Goal: Information Seeking & Learning: Learn about a topic

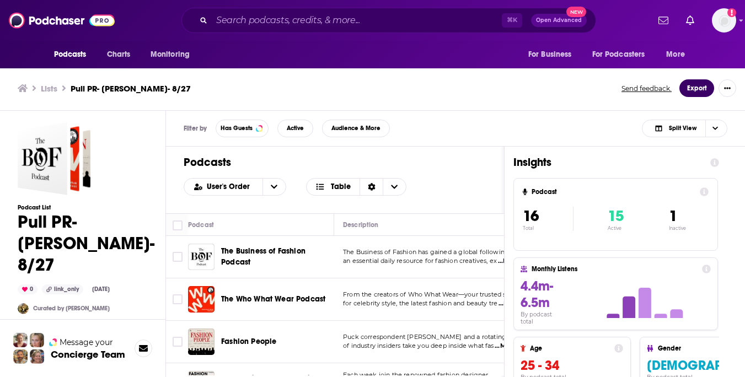
click at [702, 82] on button "Export" at bounding box center [696, 88] width 35 height 18
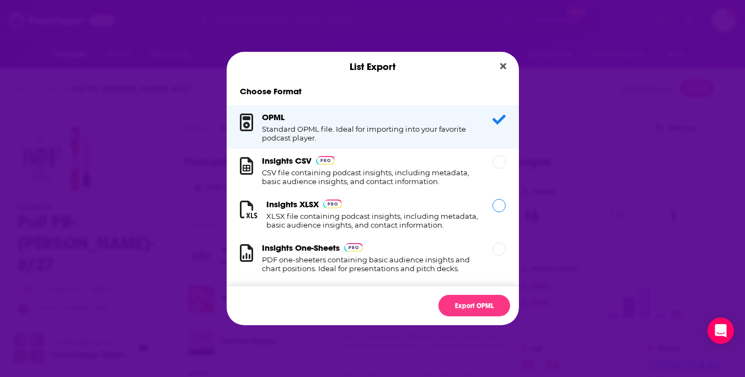
click at [496, 211] on div "Dialog" at bounding box center [498, 205] width 13 height 13
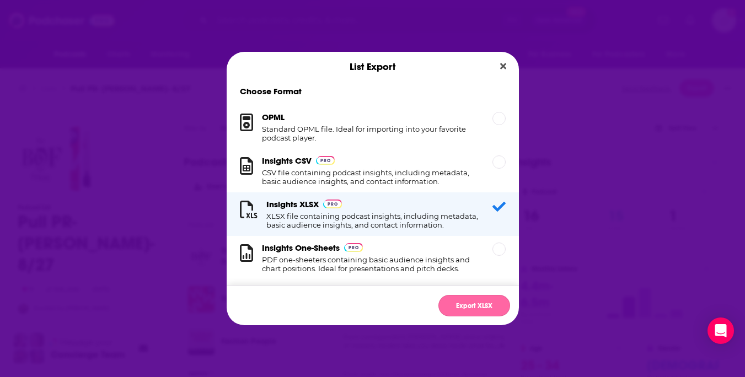
click at [474, 301] on button "Export XLSX" at bounding box center [474, 306] width 72 height 22
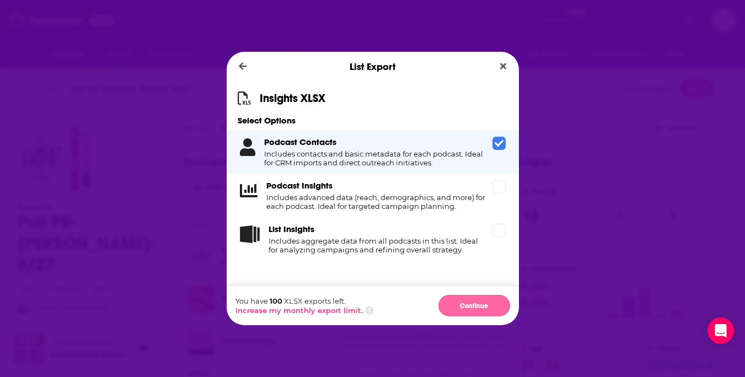
click at [476, 300] on button "Continue" at bounding box center [474, 306] width 72 height 22
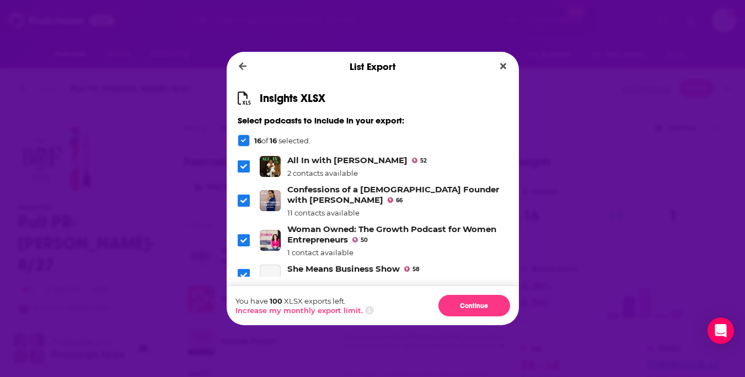
scroll to position [383, 0]
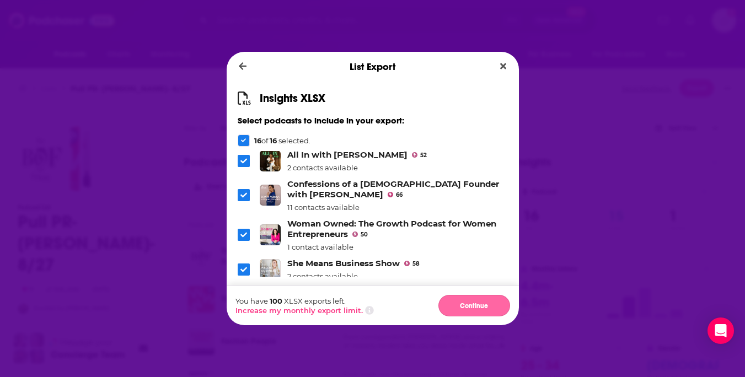
click at [459, 304] on button "Continue" at bounding box center [474, 306] width 72 height 22
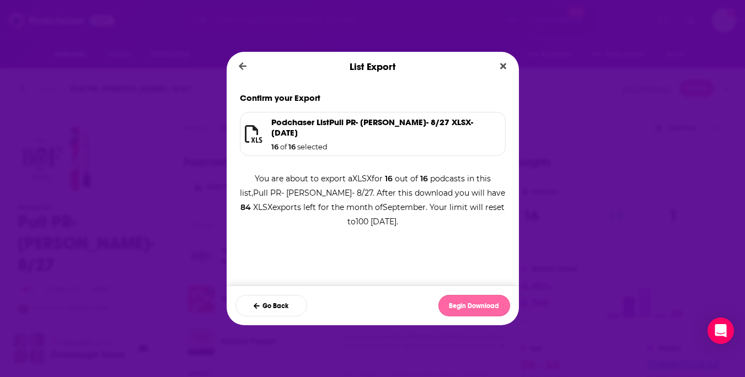
click at [459, 304] on button "Begin Download" at bounding box center [474, 306] width 72 height 22
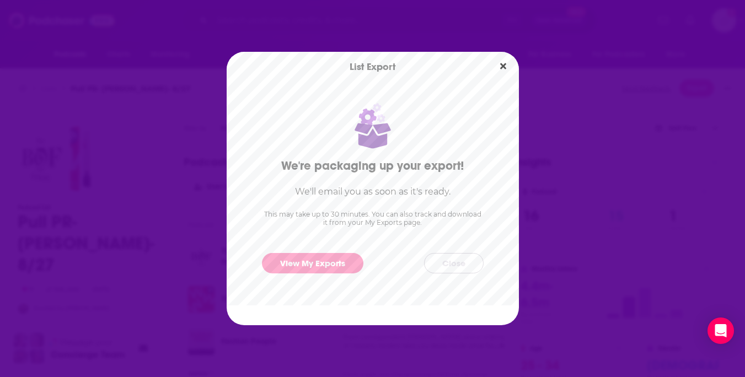
click at [458, 266] on button "Close" at bounding box center [454, 263] width 60 height 20
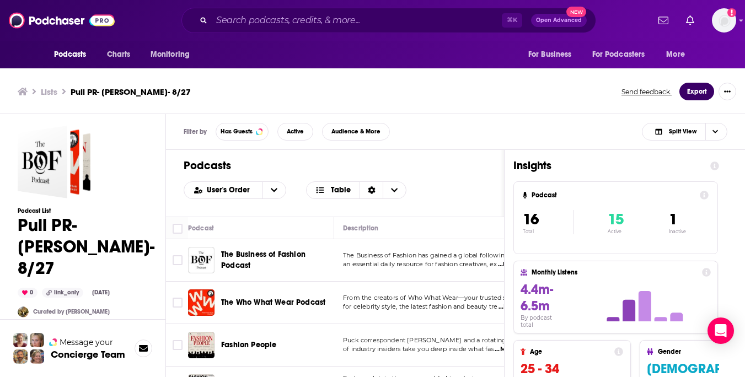
scroll to position [3, 0]
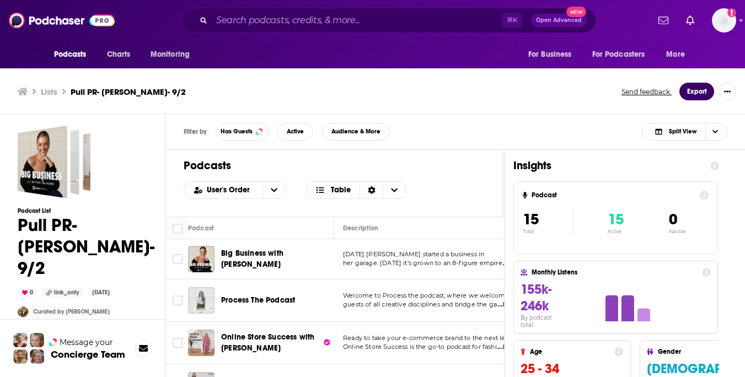
click at [691, 94] on button "Export" at bounding box center [696, 92] width 35 height 18
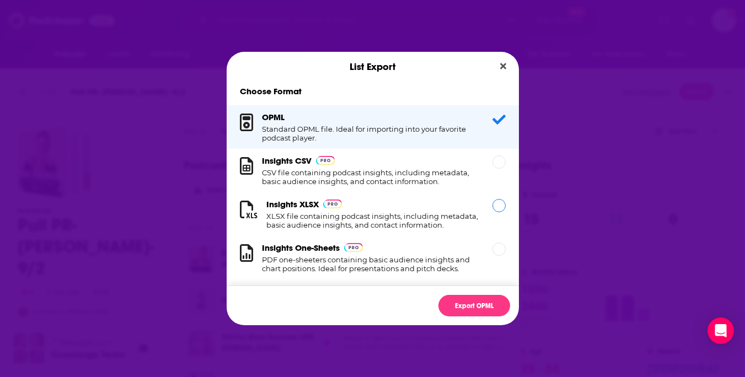
click at [496, 204] on div "Dialog" at bounding box center [498, 205] width 13 height 13
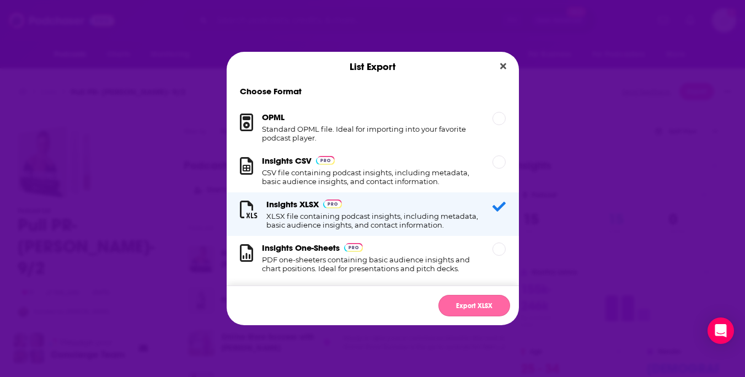
click at [471, 303] on button "Export XLSX" at bounding box center [474, 306] width 72 height 22
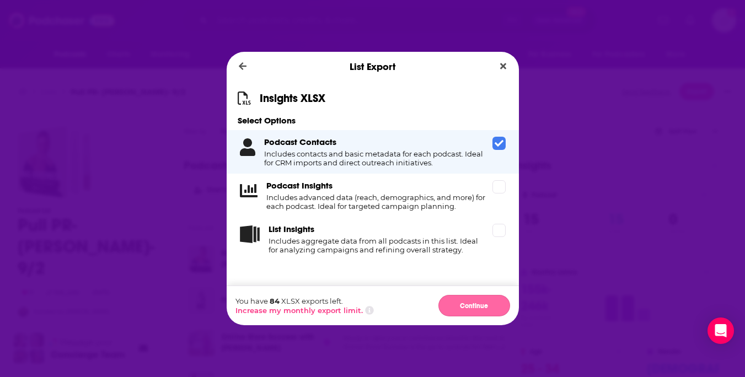
click at [471, 304] on button "Continue" at bounding box center [474, 306] width 72 height 22
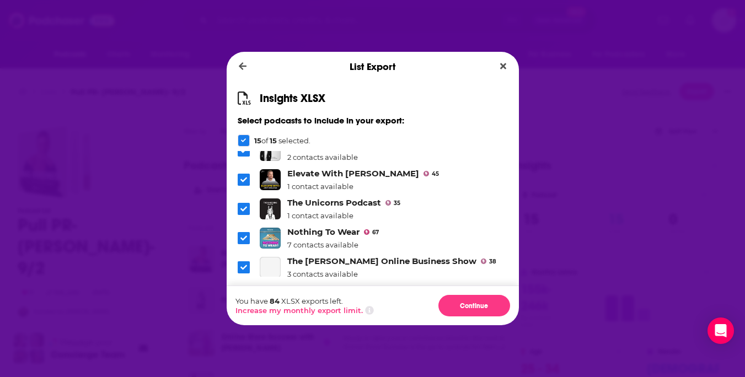
scroll to position [314, 0]
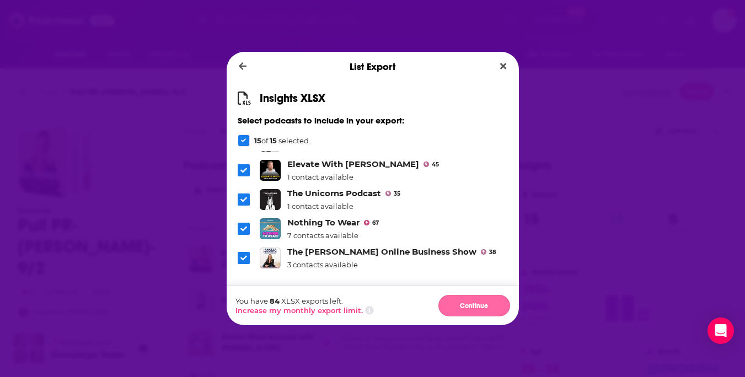
click at [455, 304] on button "Continue" at bounding box center [474, 306] width 72 height 22
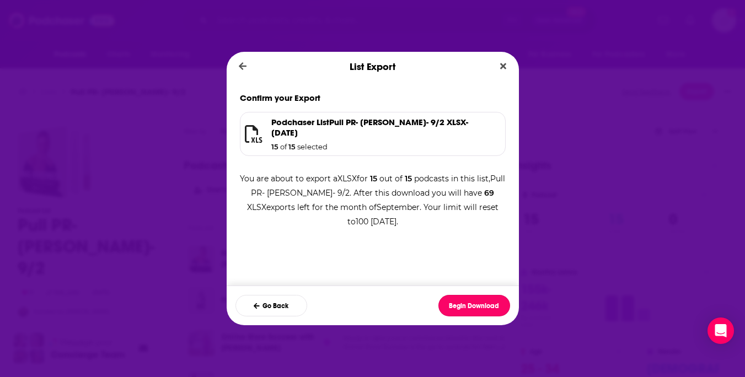
click at [455, 304] on button "Begin Download" at bounding box center [474, 306] width 72 height 22
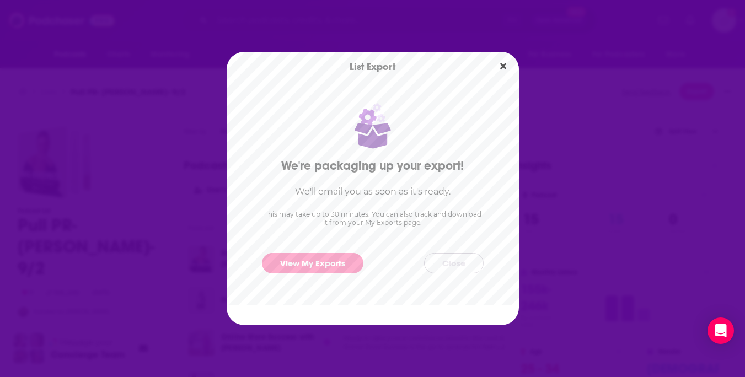
click at [450, 267] on button "Close" at bounding box center [454, 263] width 60 height 20
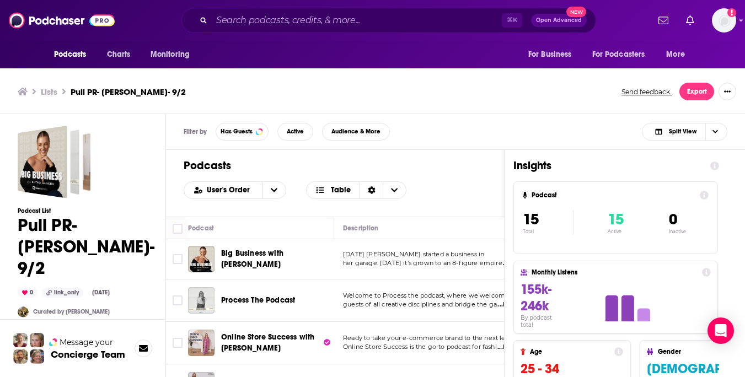
click at [46, 89] on h3 "Lists" at bounding box center [49, 92] width 17 height 10
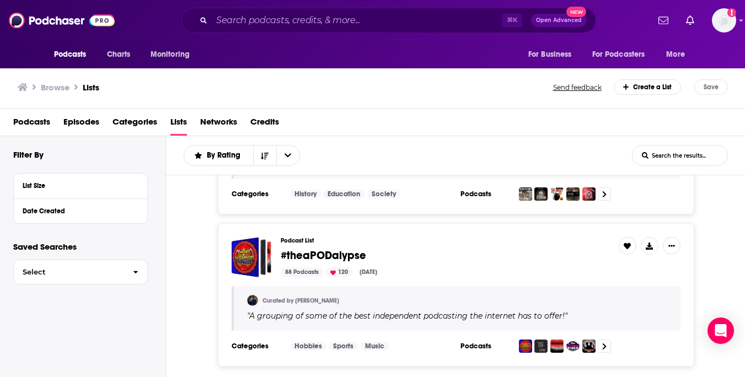
scroll to position [508, 0]
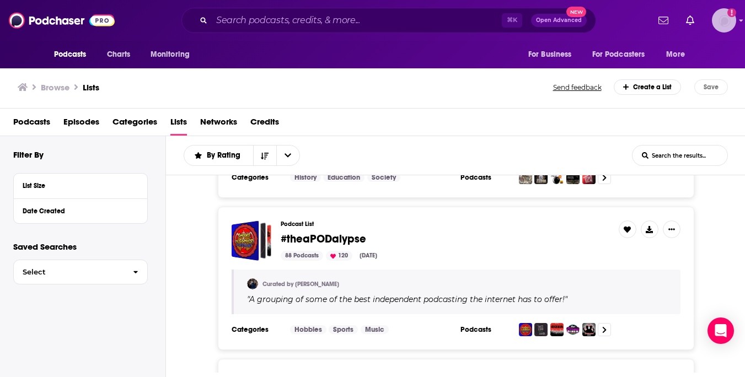
click at [712, 24] on img "Logged in as Alexandrapullpr" at bounding box center [724, 20] width 24 height 24
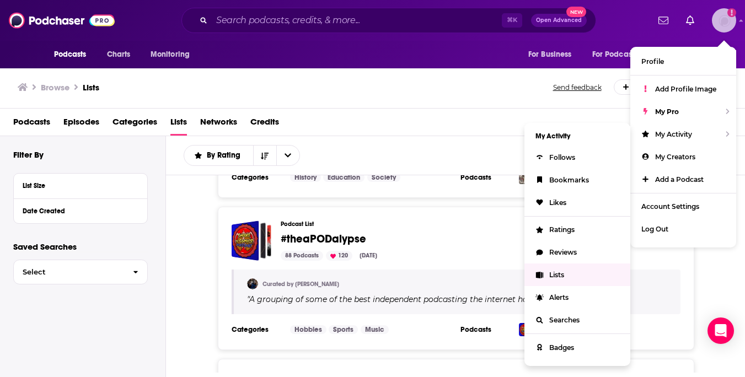
click at [559, 271] on span "Lists" at bounding box center [556, 275] width 15 height 8
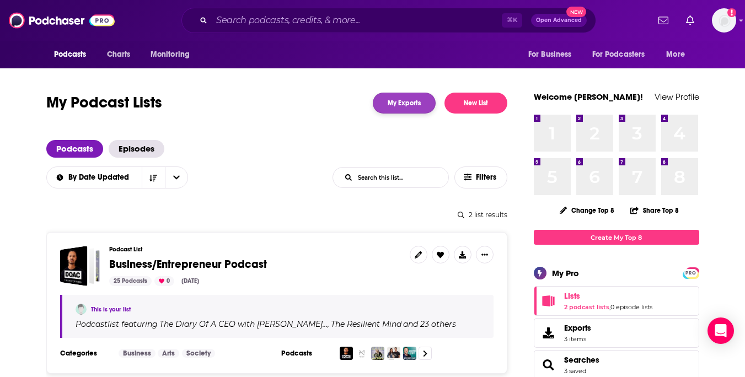
click at [419, 97] on link "My Exports" at bounding box center [404, 103] width 63 height 21
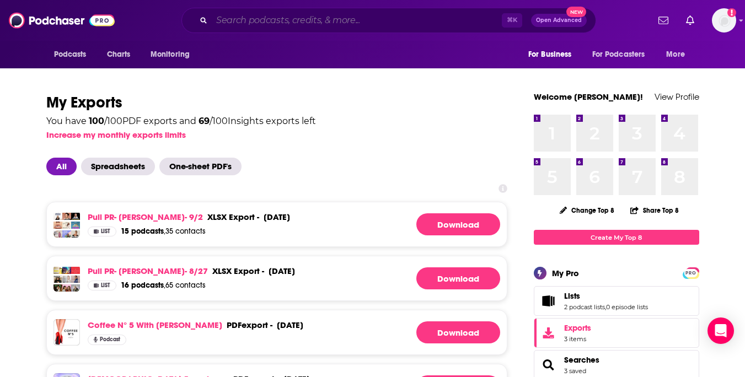
click at [295, 19] on input "Search podcasts, credits, & more..." at bounding box center [357, 21] width 290 height 18
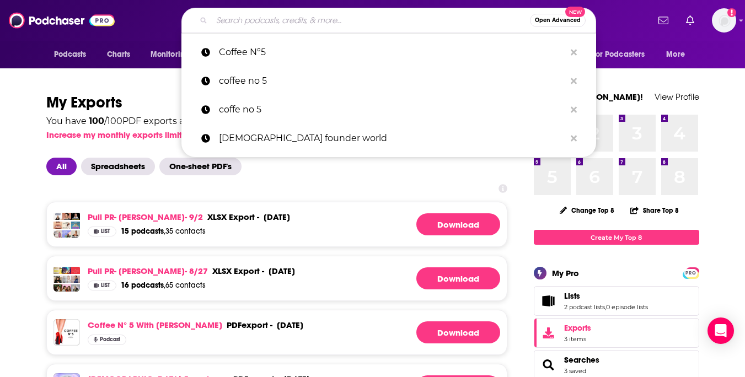
paste input "Woman Owned: The Growth Podcast for Women Entrepreneurs"
type input "Woman Owned: The Growth Podcast for Women Entrepreneurs"
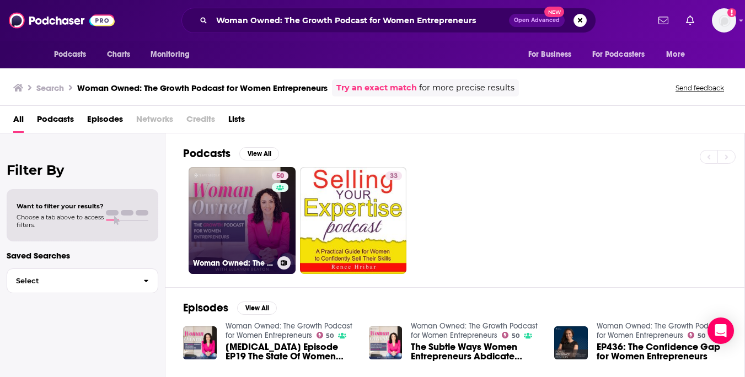
click at [245, 204] on link "50 Woman Owned: The Growth Podcast for Women Entrepreneurs" at bounding box center [242, 220] width 107 height 107
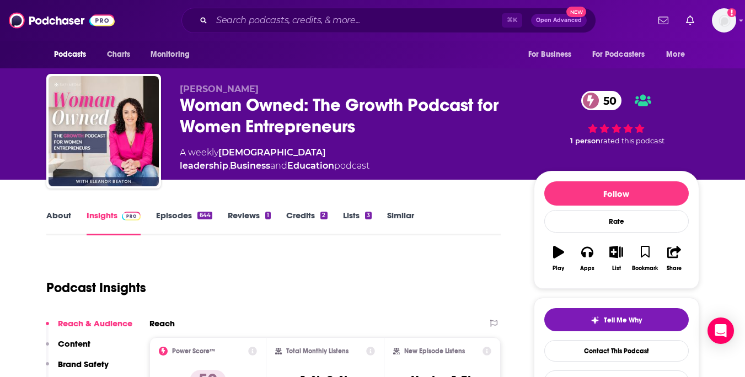
click at [170, 220] on link "Episodes 644" at bounding box center [184, 222] width 56 height 25
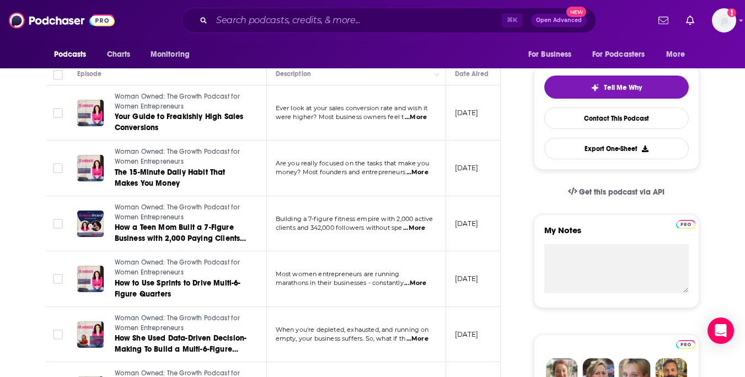
scroll to position [233, 0]
click at [414, 228] on span "...More" at bounding box center [414, 227] width 22 height 9
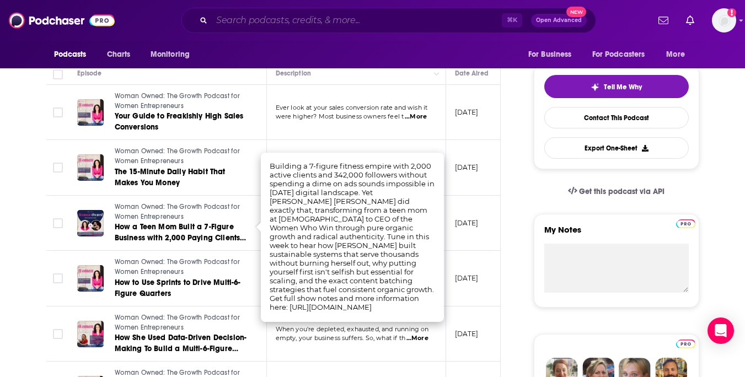
click at [339, 22] on input "Search podcasts, credits, & more..." at bounding box center [357, 21] width 290 height 18
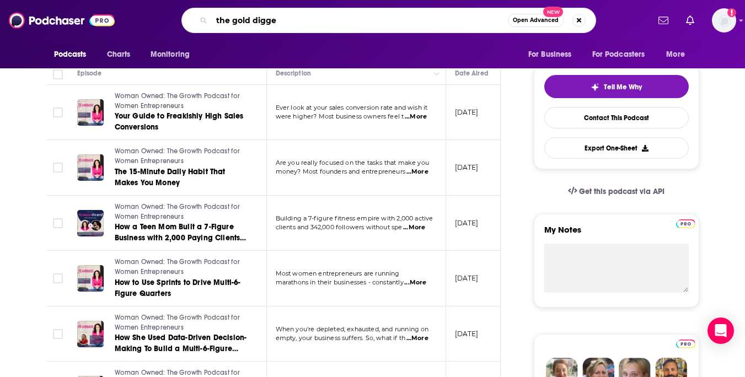
type input "the gold digger"
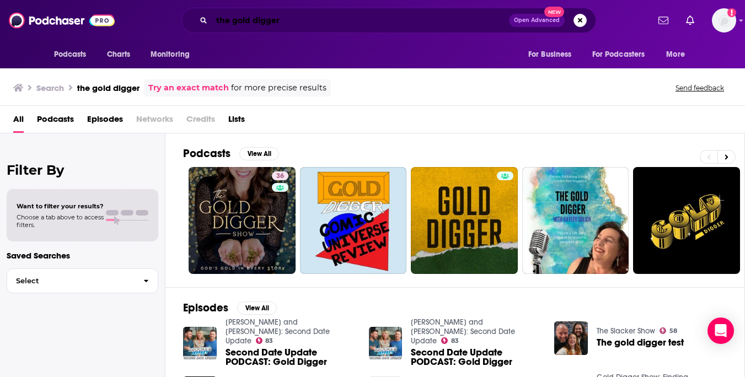
click at [438, 23] on input "the gold digger" at bounding box center [360, 21] width 297 height 18
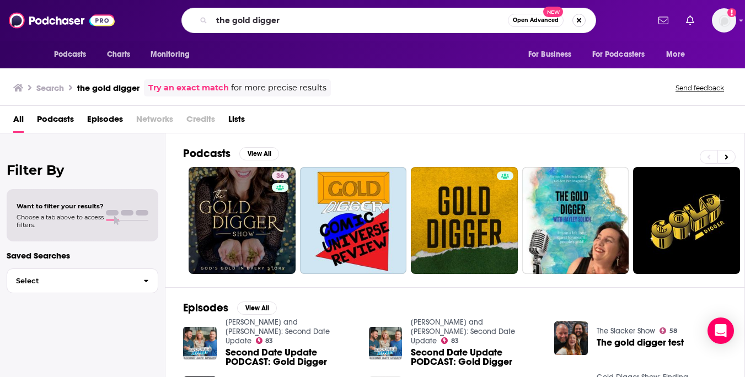
click at [578, 19] on button "Search podcasts, credits, & more..." at bounding box center [578, 20] width 13 height 13
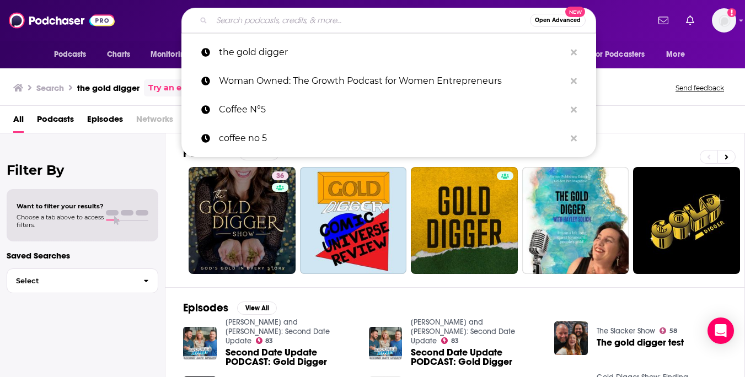
paste input "The Goal Digger Podcast | Top Business and Marketing Podcast for Creatives, Ent…"
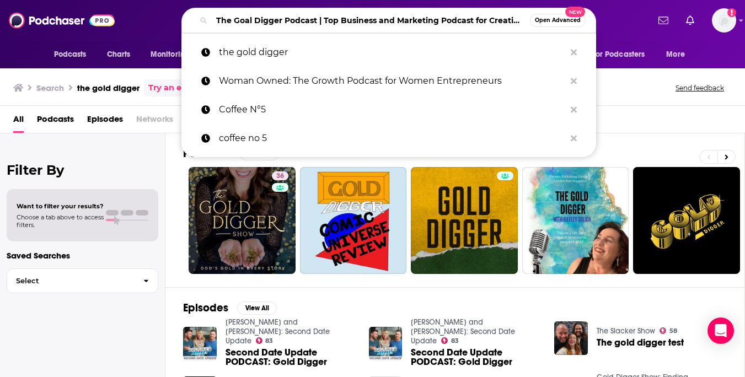
scroll to position [0, 187]
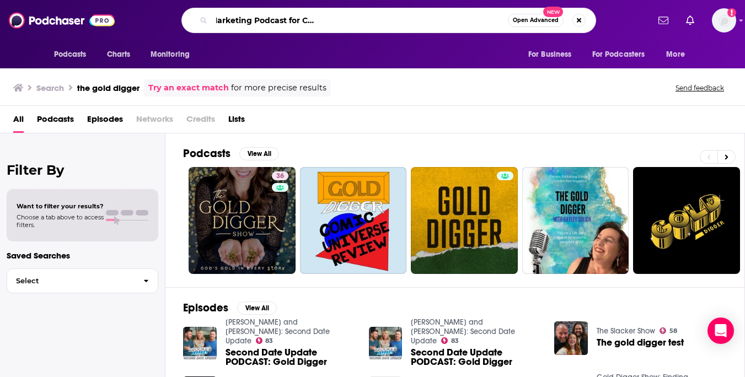
type input "The Goal Digger Podcast | Top Business and Marketing Podcast for Creatives, Ent…"
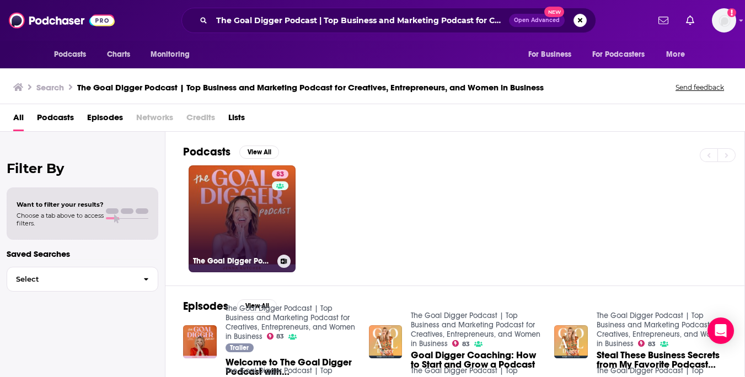
click at [229, 219] on link "83 The Goal Digger Podcast | Top Business and Marketing Podcast for Creatives, …" at bounding box center [242, 218] width 107 height 107
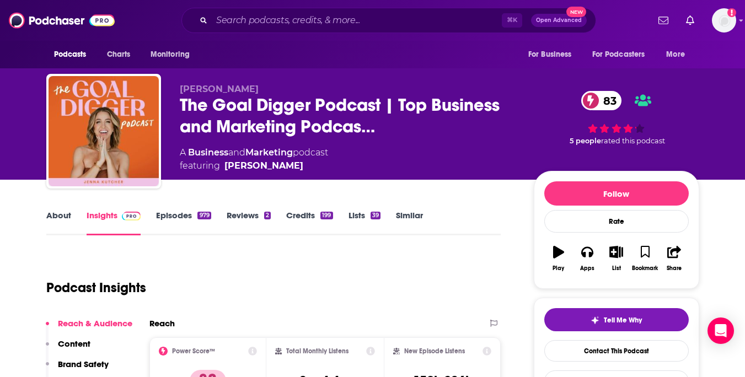
click at [171, 213] on link "Episodes 979" at bounding box center [183, 222] width 55 height 25
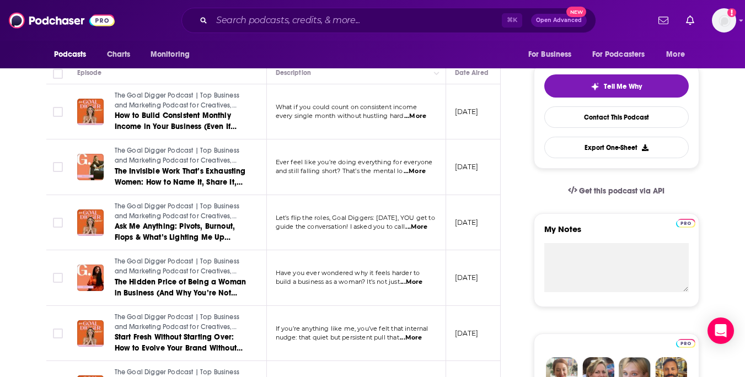
scroll to position [239, 0]
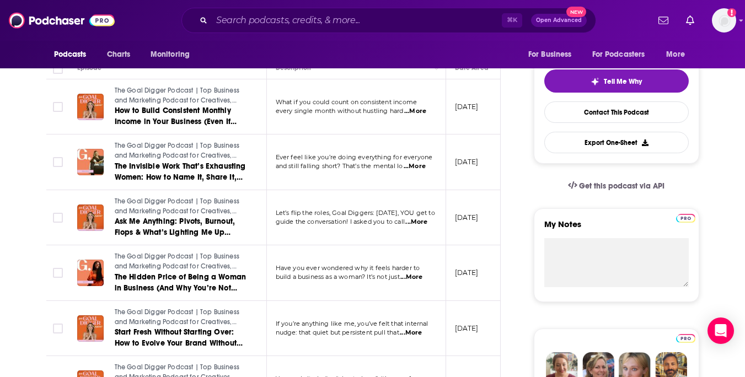
click at [420, 275] on span "...More" at bounding box center [411, 277] width 22 height 9
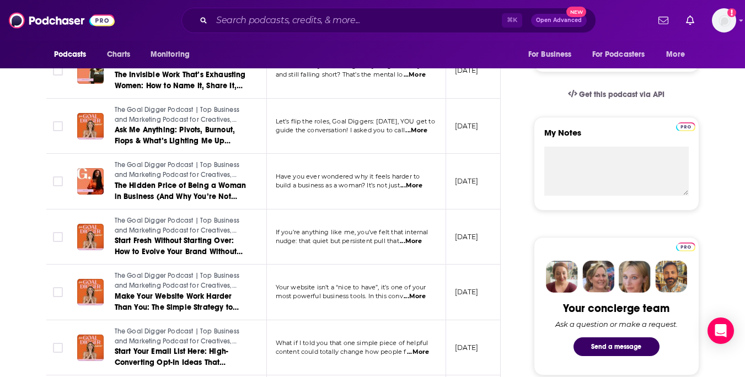
scroll to position [334, 0]
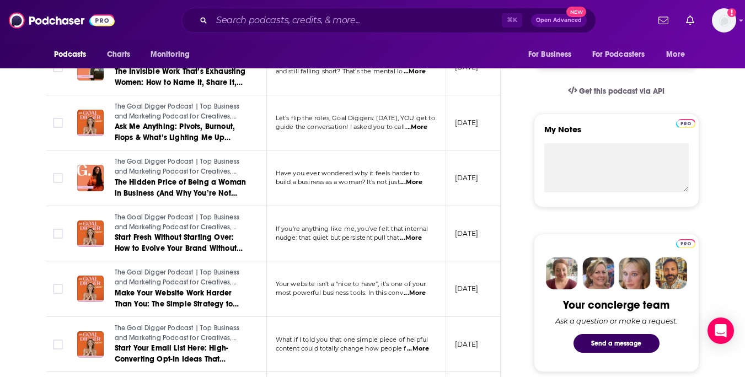
click at [417, 236] on span "...More" at bounding box center [411, 238] width 22 height 9
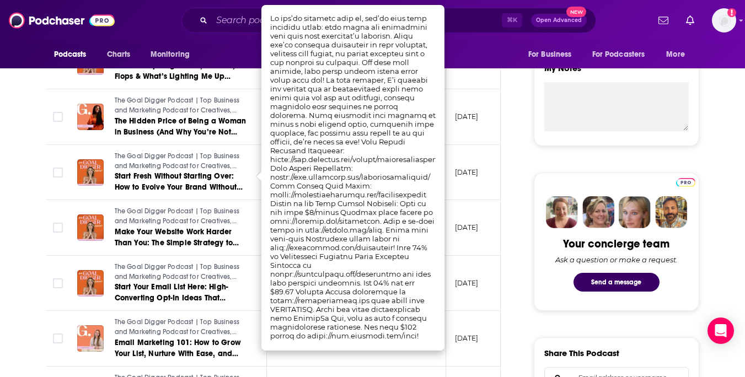
scroll to position [396, 0]
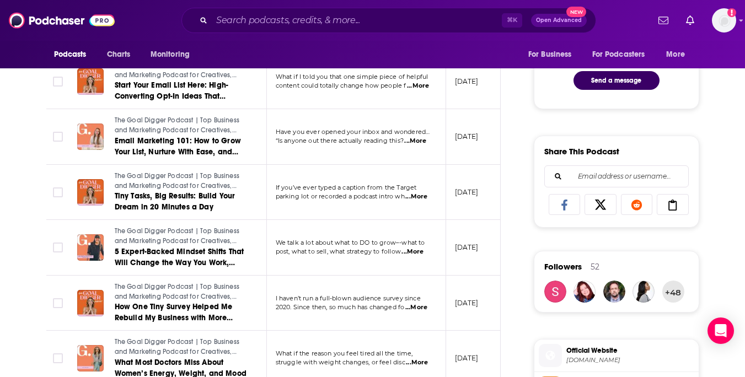
scroll to position [600, 0]
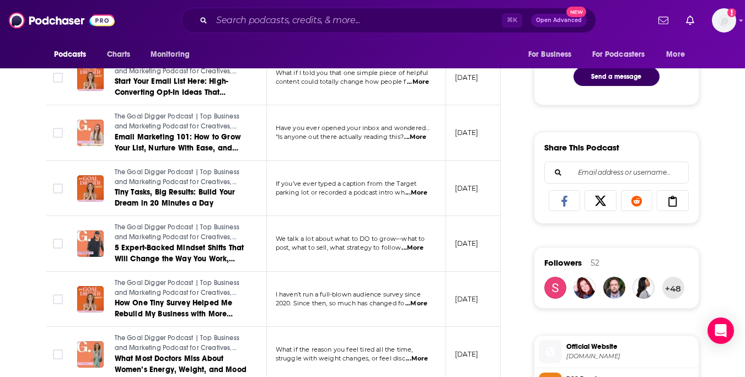
click at [416, 248] on span "...More" at bounding box center [412, 248] width 22 height 9
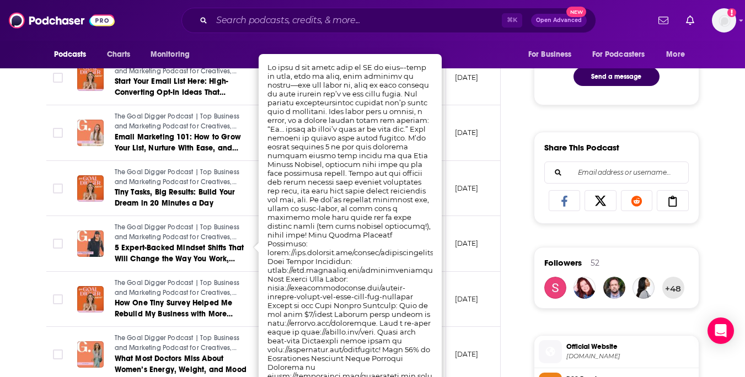
click at [527, 227] on div "About Insights Episodes 979 Reviews 2 Credits 199 Lists 39 Similar Episodes of …" at bounding box center [281, 383] width 505 height 1551
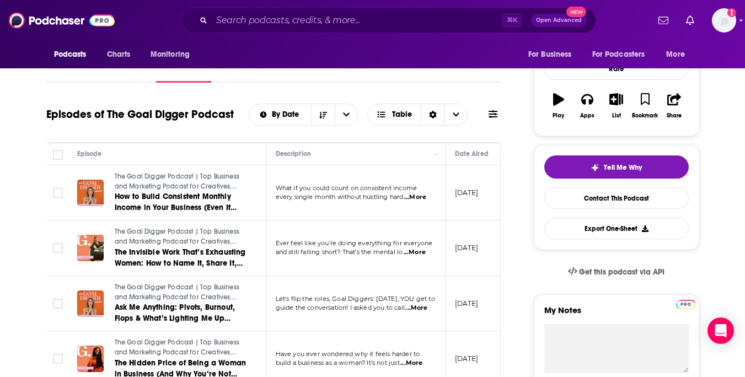
scroll to position [168, 0]
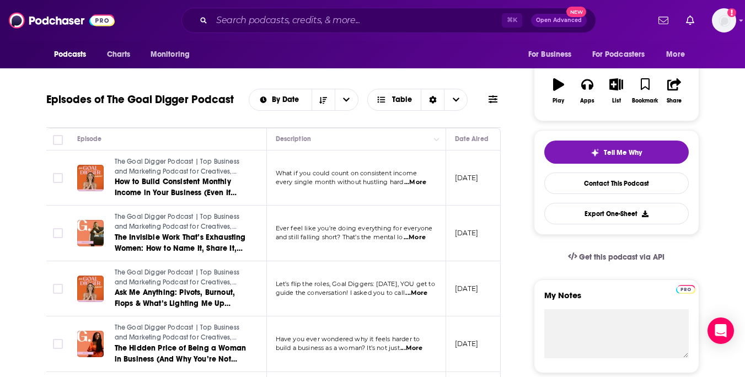
click at [421, 240] on span "...More" at bounding box center [415, 237] width 22 height 9
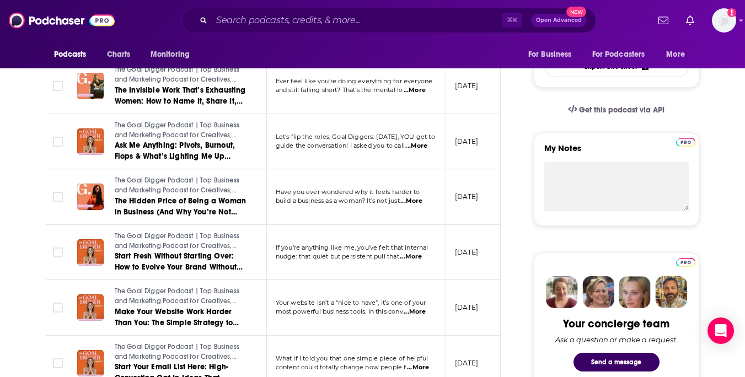
scroll to position [318, 0]
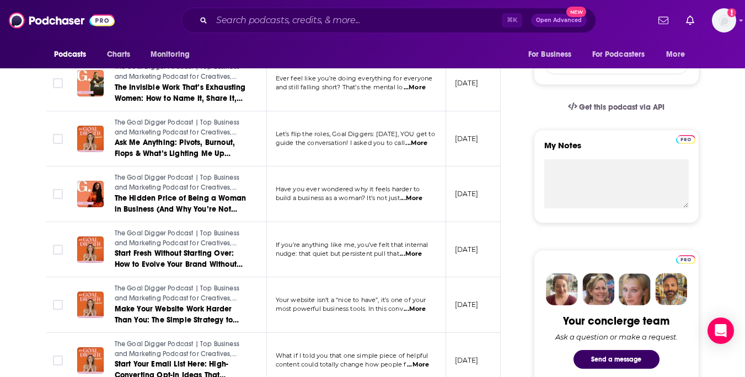
click at [422, 255] on span "...More" at bounding box center [411, 254] width 22 height 9
click at [417, 254] on span "...More" at bounding box center [411, 254] width 22 height 9
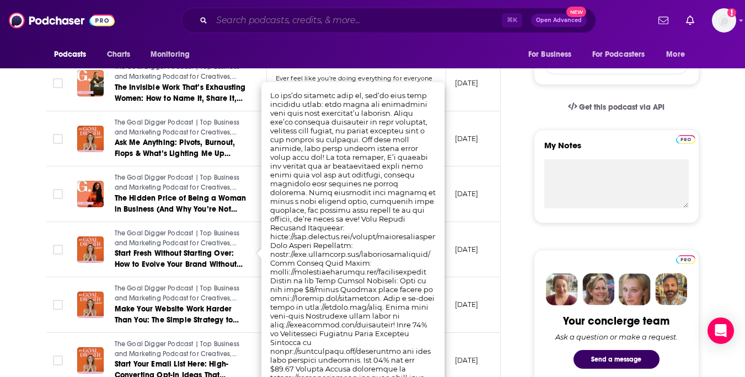
click at [311, 20] on input "Search podcasts, credits, & more..." at bounding box center [357, 21] width 290 height 18
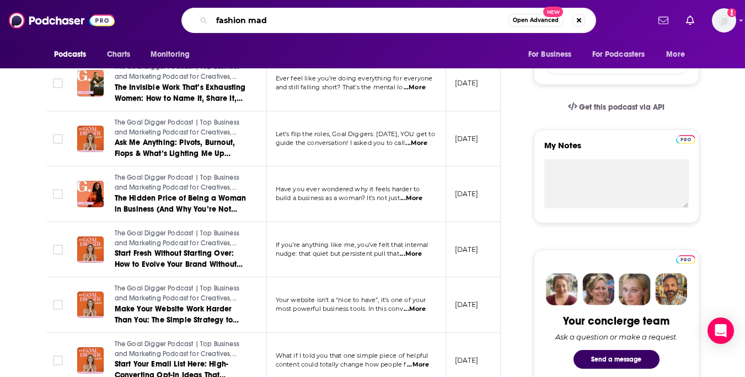
type input "fashion made"
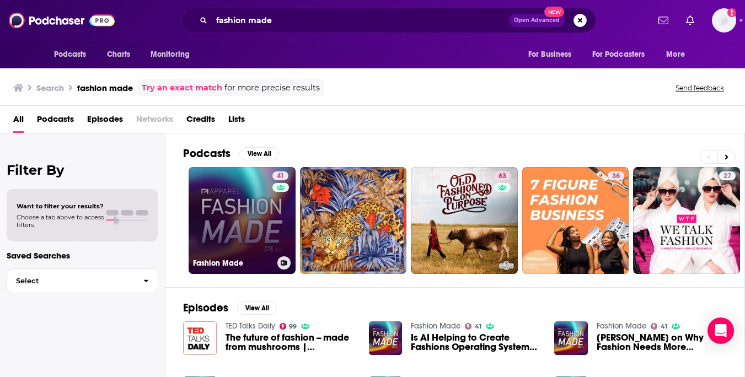
click at [245, 226] on link "41 Fashion Made" at bounding box center [242, 220] width 107 height 107
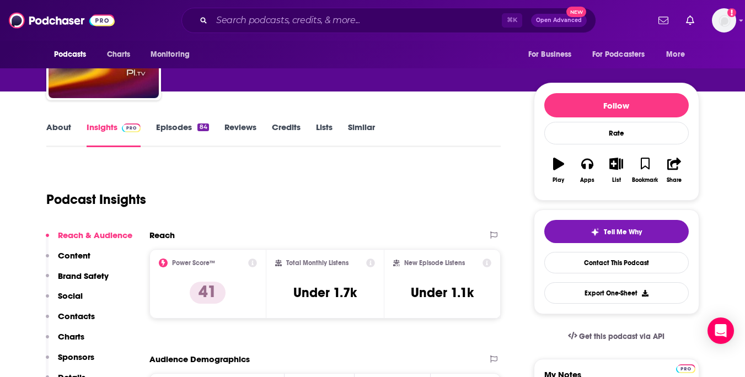
scroll to position [89, 0]
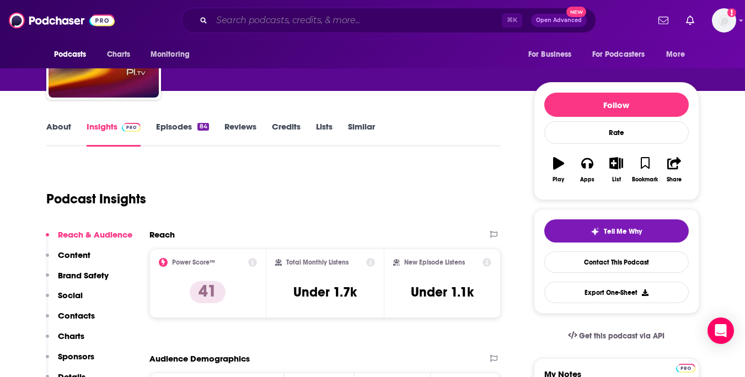
click at [272, 22] on input "Search podcasts, credits, & more..." at bounding box center [357, 21] width 290 height 18
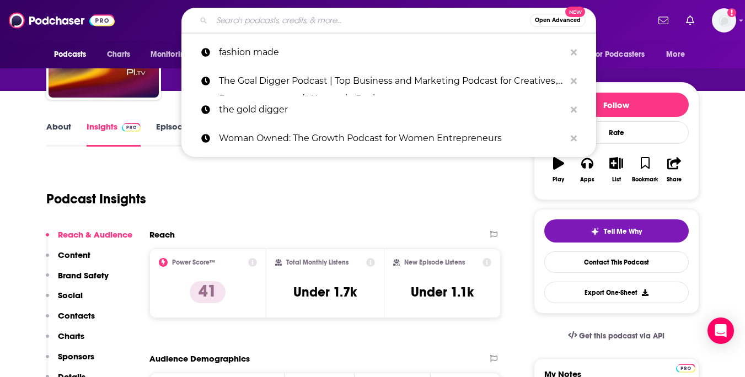
paste input "FastTrack Your Fashion Brand Podcast"
type input "FastTrack Your Fashion Brand Podcast"
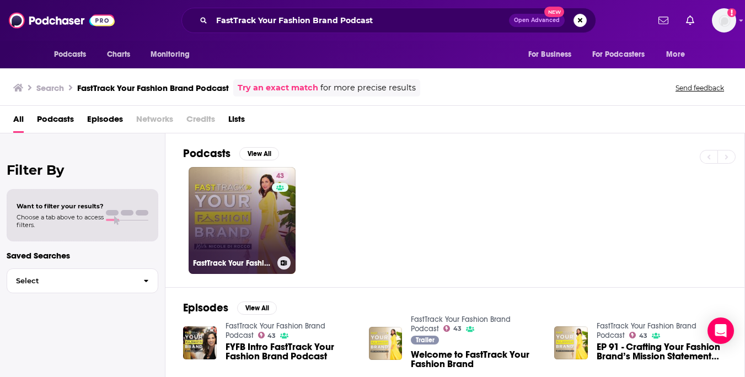
click at [230, 212] on link "43 FastTrack Your Fashion Brand Podcast" at bounding box center [242, 220] width 107 height 107
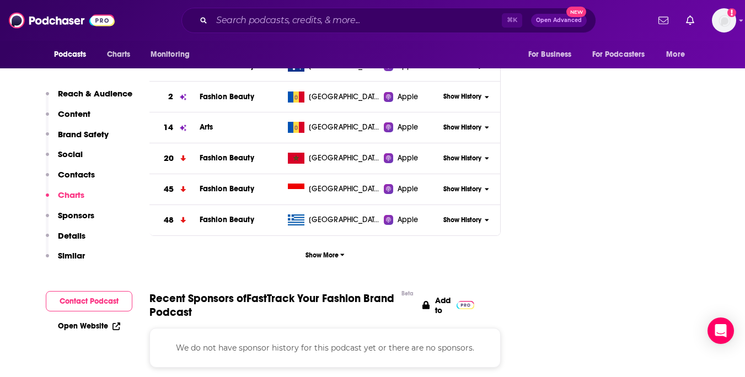
scroll to position [1335, 0]
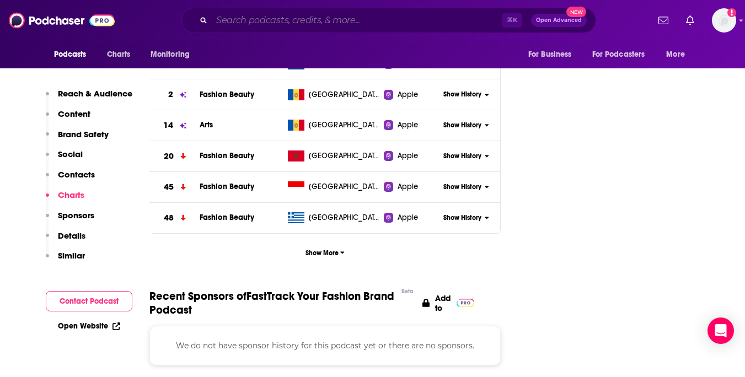
click at [467, 24] on input "Search podcasts, credits, & more..." at bounding box center [357, 21] width 290 height 18
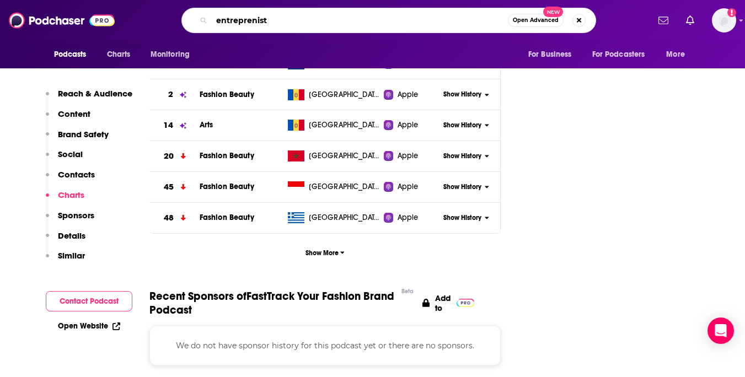
type input "entreprenista"
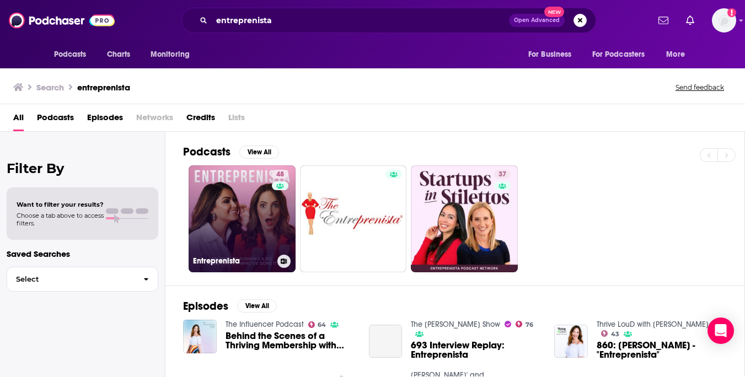
click at [269, 207] on link "48 Entreprenista" at bounding box center [242, 218] width 107 height 107
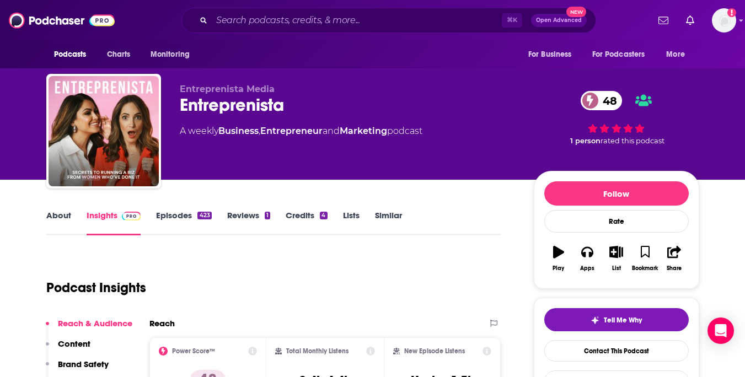
click at [183, 212] on link "Episodes 423" at bounding box center [183, 222] width 55 height 25
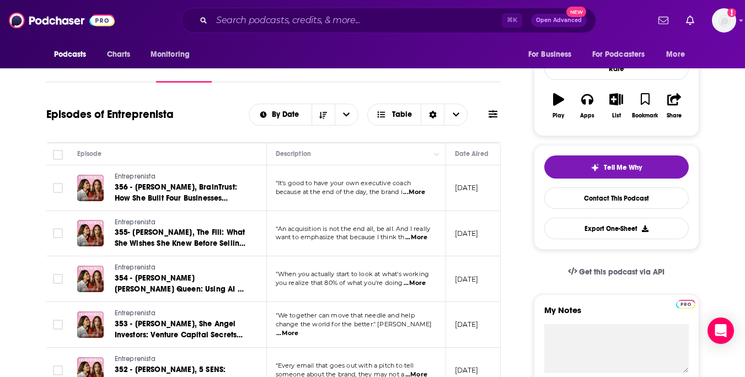
scroll to position [161, 0]
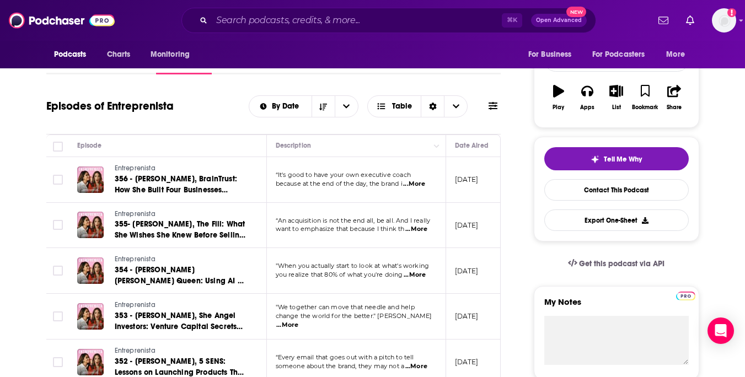
click at [420, 185] on span "...More" at bounding box center [414, 184] width 22 height 9
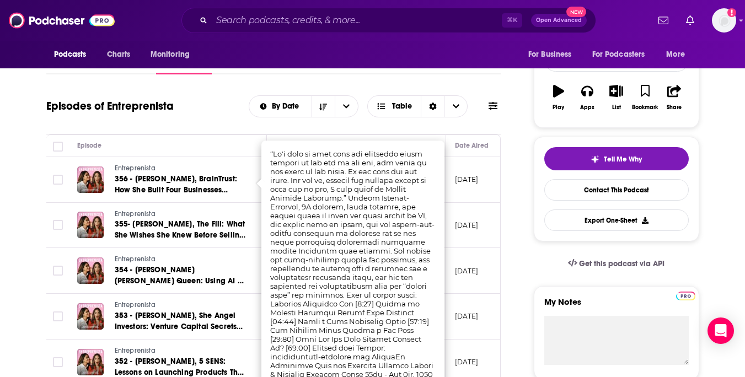
click at [245, 124] on div "Episodes of Entreprenista By Date Table" at bounding box center [273, 113] width 455 height 42
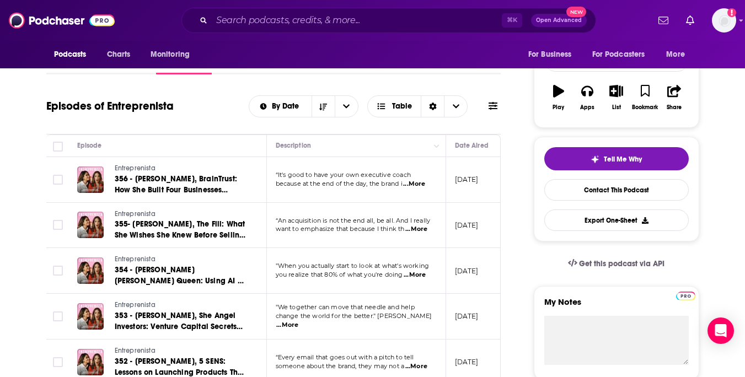
click at [413, 185] on span "...More" at bounding box center [414, 184] width 22 height 9
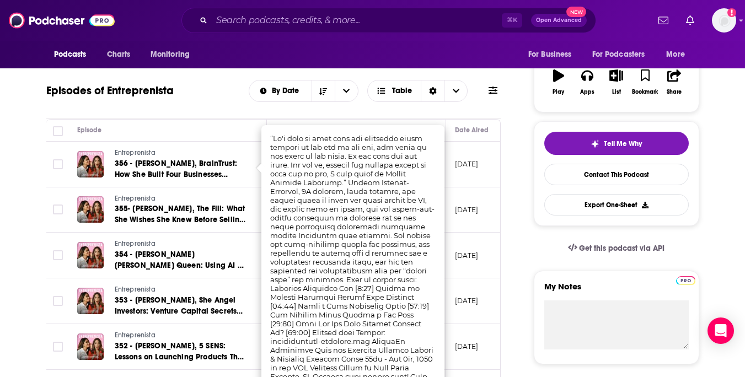
scroll to position [174, 0]
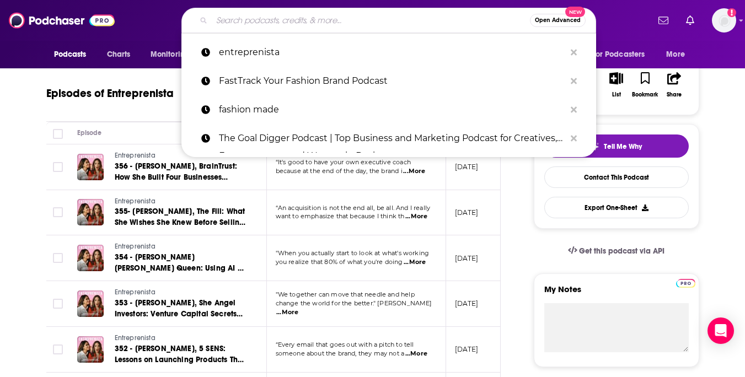
click at [460, 20] on input "Search podcasts, credits, & more..." at bounding box center [371, 21] width 318 height 18
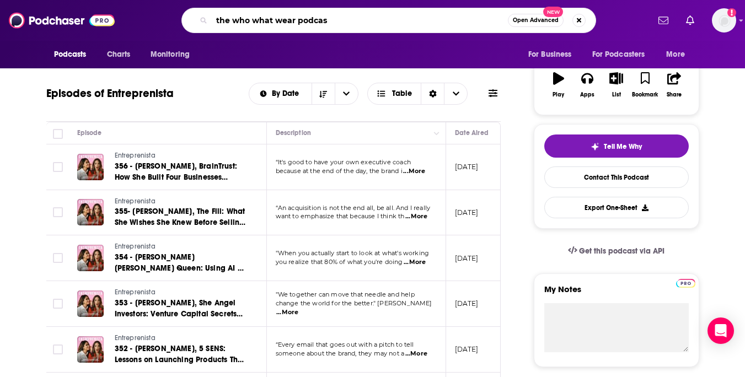
type input "the who what wear podcast"
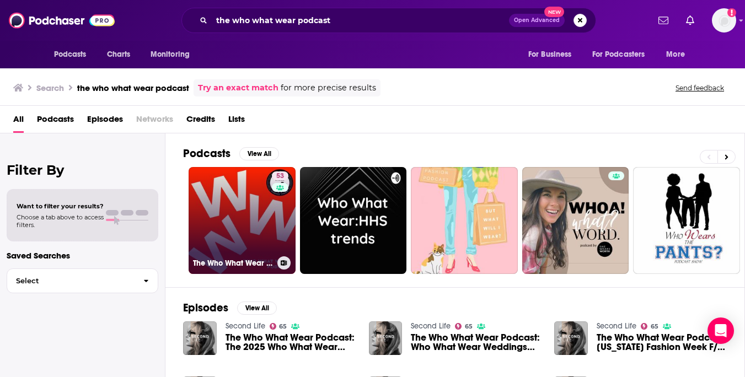
click at [266, 217] on link "53 The Who What Wear Podcast" at bounding box center [242, 220] width 107 height 107
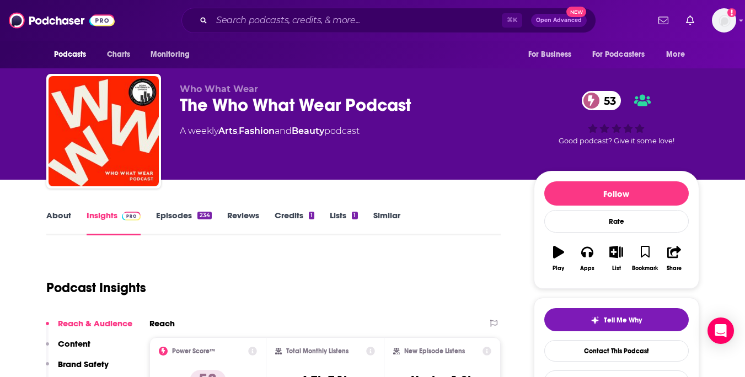
click at [186, 215] on link "Episodes 234" at bounding box center [183, 222] width 55 height 25
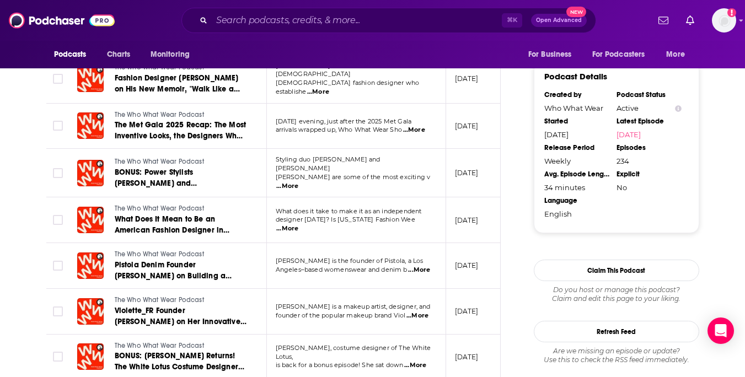
scroll to position [1076, 0]
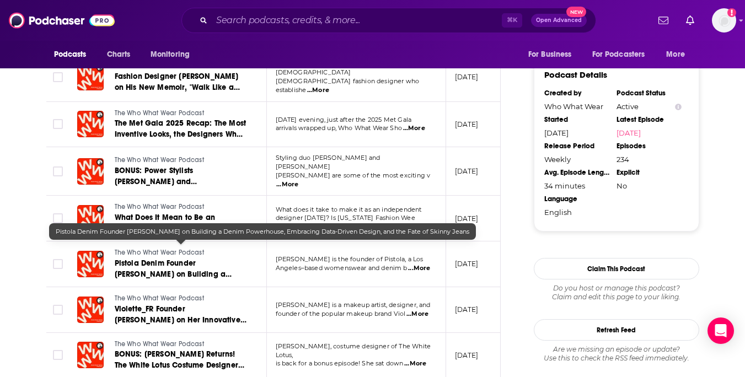
click at [219, 259] on span "Pistola Denim Founder Grace Na on Building a Denim Powerhouse, Embracing Data-D…" at bounding box center [180, 285] width 130 height 53
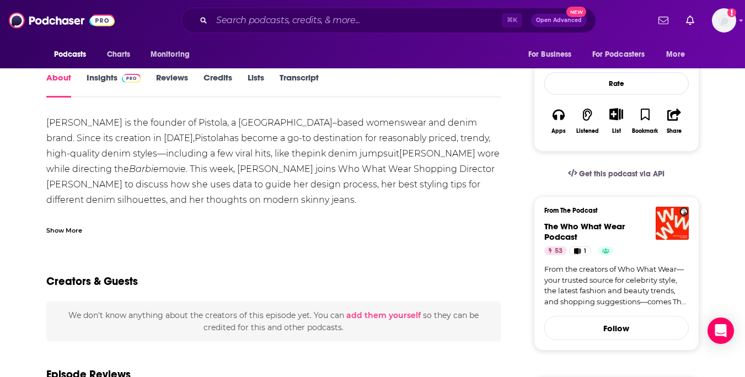
scroll to position [196, 0]
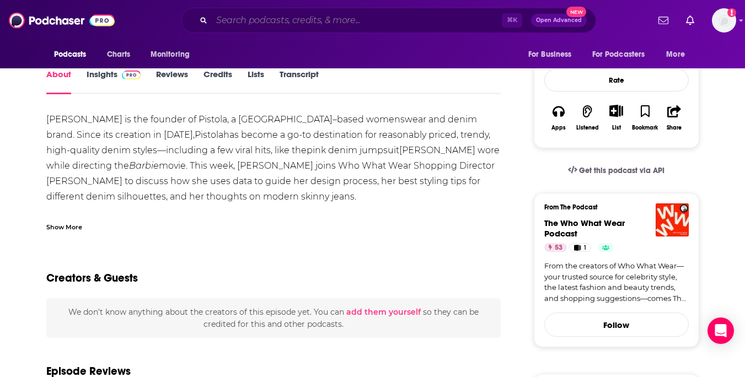
click at [450, 15] on input "Search podcasts, credits, & more..." at bounding box center [357, 21] width 290 height 18
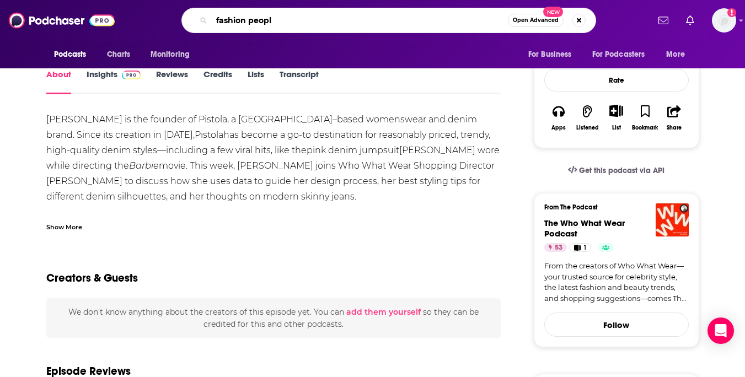
type input "fashion people"
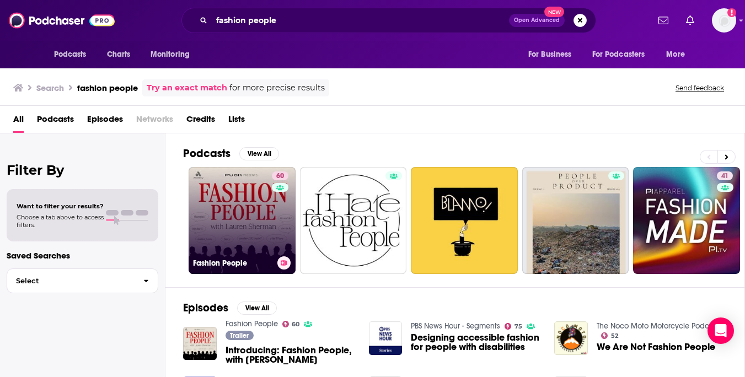
click at [248, 208] on link "60 Fashion People" at bounding box center [242, 220] width 107 height 107
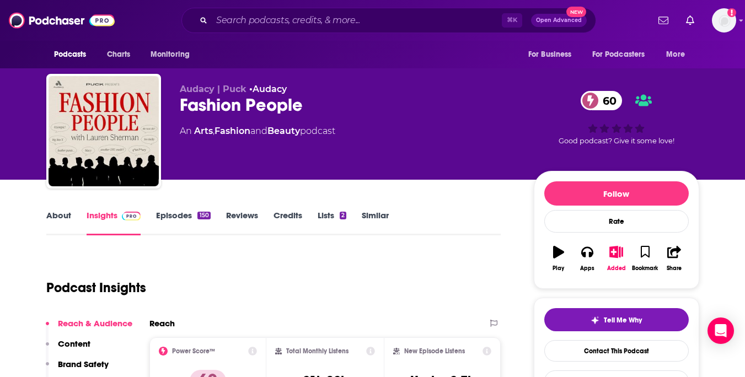
click at [174, 213] on link "Episodes 150" at bounding box center [183, 222] width 54 height 25
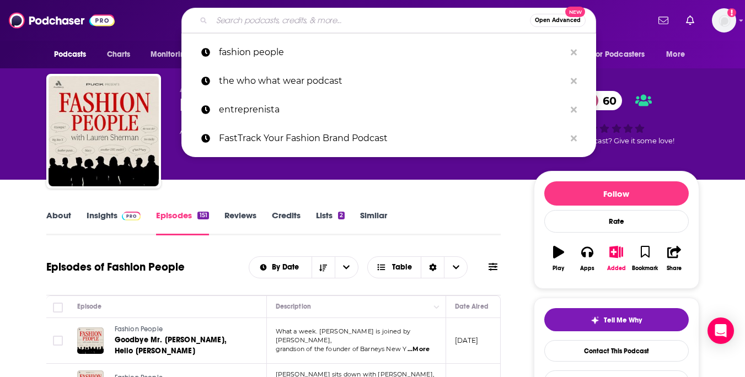
click at [357, 17] on input "Search podcasts, credits, & more..." at bounding box center [371, 21] width 318 height 18
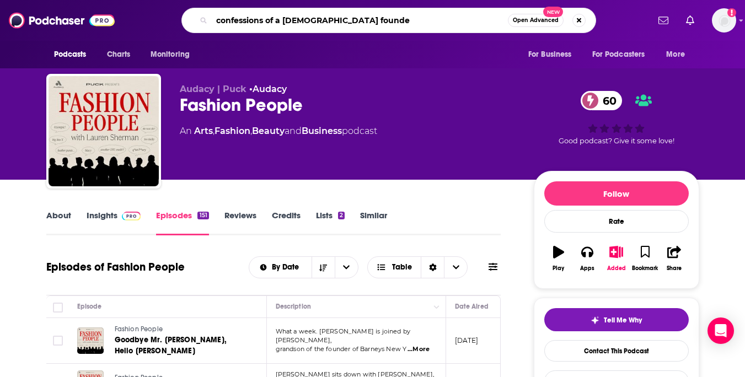
type input "confessions of a female founder"
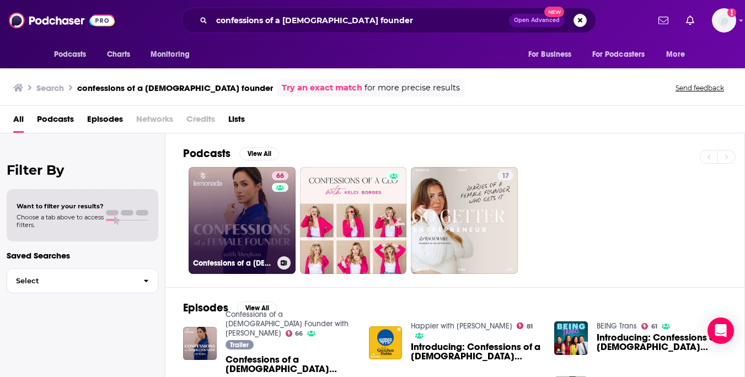
click at [232, 215] on link "66 Confessions of a Female Founder with Meghan" at bounding box center [242, 220] width 107 height 107
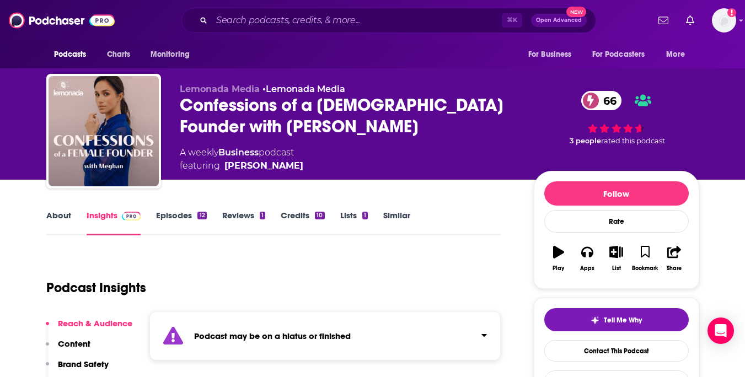
click at [188, 216] on link "Episodes 12" at bounding box center [181, 222] width 50 height 25
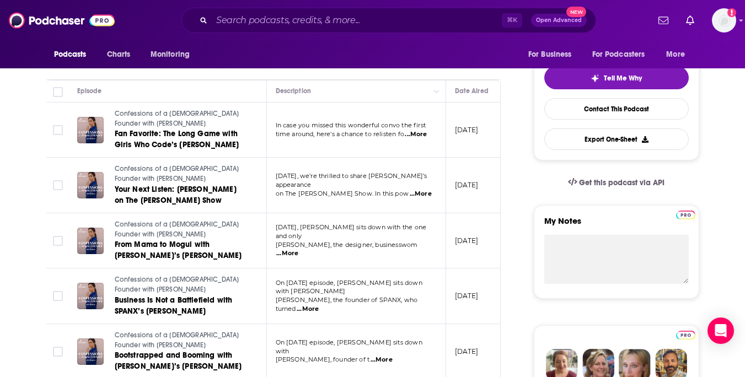
scroll to position [243, 0]
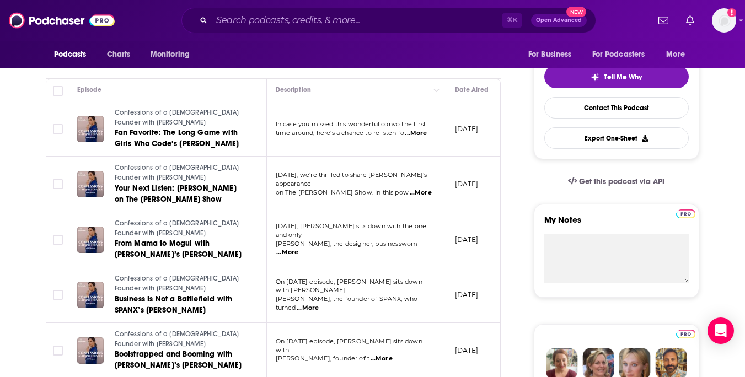
click at [319, 304] on span "...More" at bounding box center [308, 308] width 22 height 9
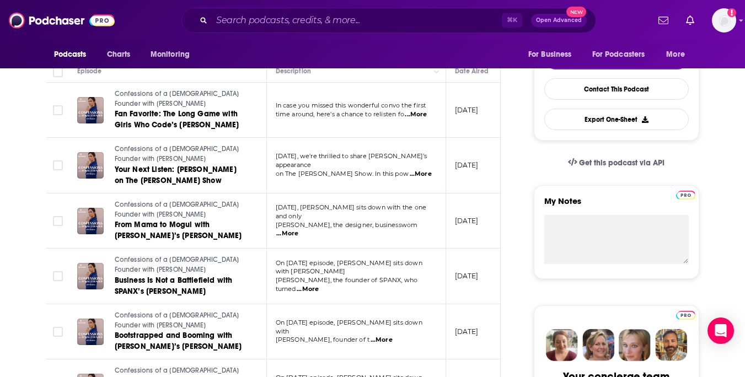
scroll to position [265, 0]
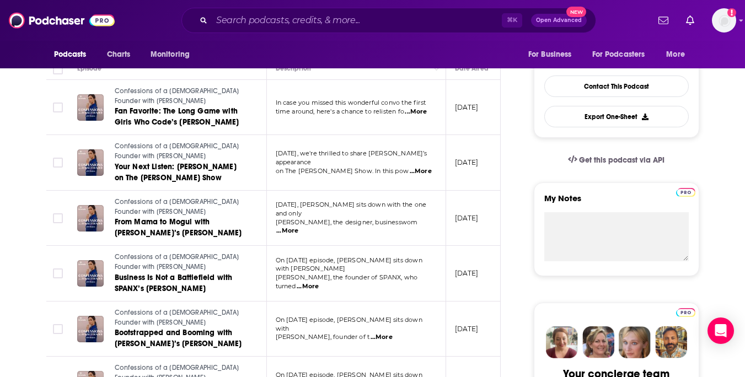
click at [393, 334] on span "...More" at bounding box center [382, 337] width 22 height 9
click at [393, 333] on span "...More" at bounding box center [382, 337] width 22 height 9
drag, startPoint x: 374, startPoint y: 223, endPoint x: 319, endPoint y: 229, distance: 56.0
click at [319, 282] on span "...More" at bounding box center [308, 286] width 22 height 9
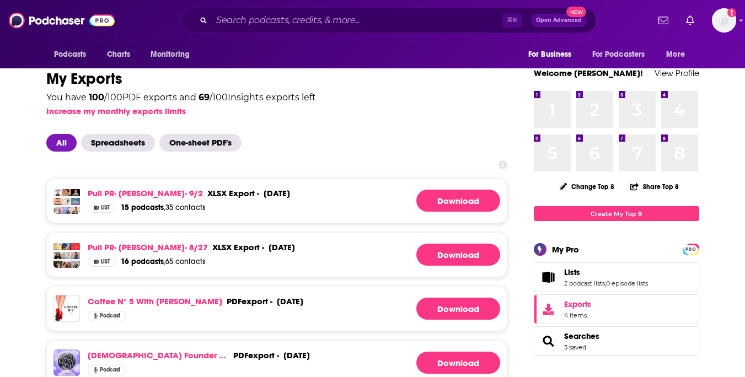
scroll to position [30, 0]
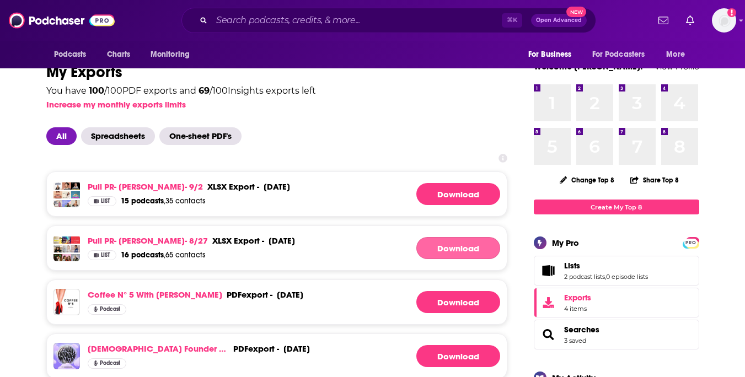
click at [451, 252] on link "Download" at bounding box center [458, 248] width 84 height 22
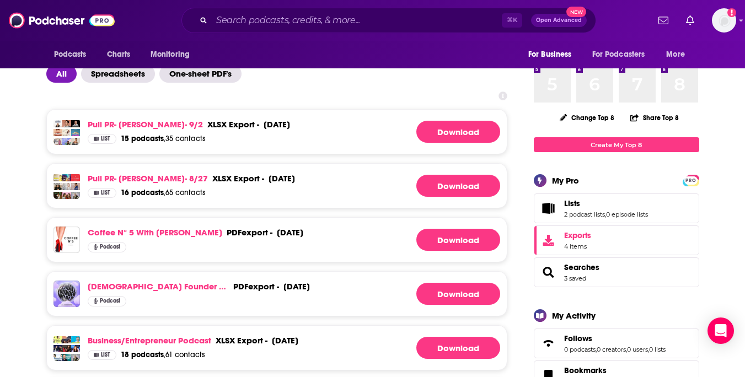
scroll to position [91, 0]
